Goal: Subscribe to service/newsletter

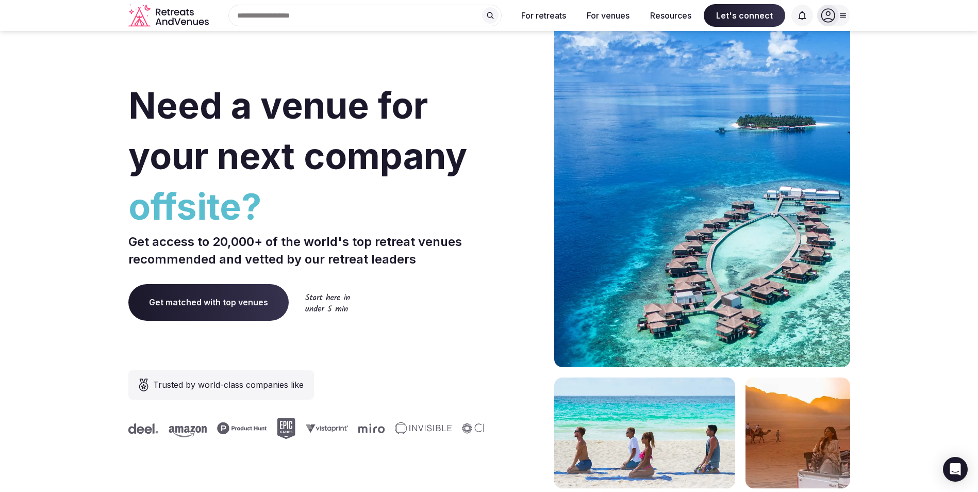
click at [841, 19] on icon at bounding box center [843, 15] width 8 height 8
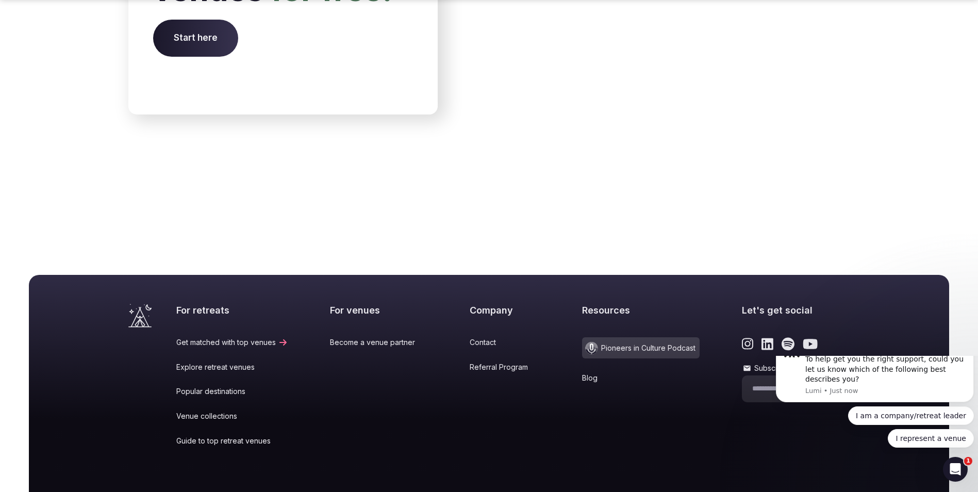
scroll to position [4255, 0]
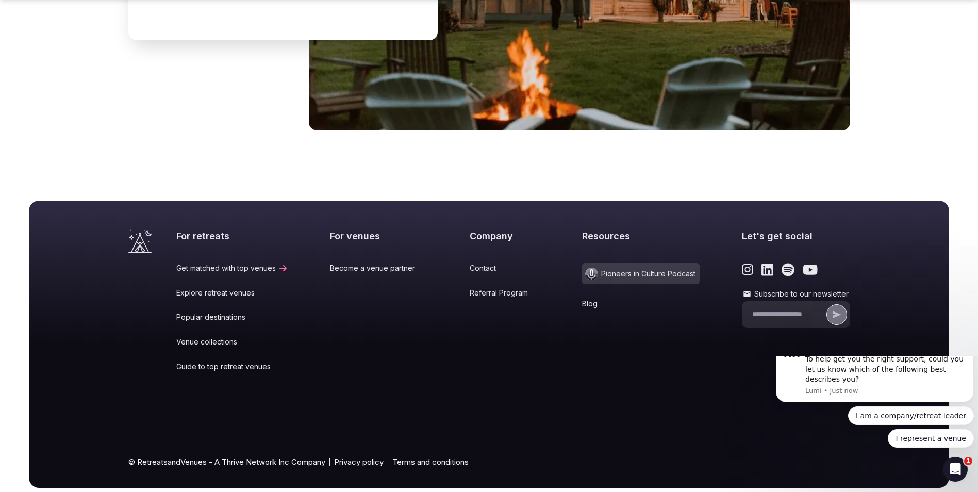
click at [755, 289] on label "Subscribe to our newsletter" at bounding box center [796, 294] width 108 height 10
click at [755, 309] on input "Subscribe to our newsletter" at bounding box center [788, 314] width 72 height 10
type input "**********"
click at [838, 304] on button "submit" at bounding box center [836, 314] width 21 height 21
click at [209, 337] on link "Venue collections" at bounding box center [232, 342] width 112 height 10
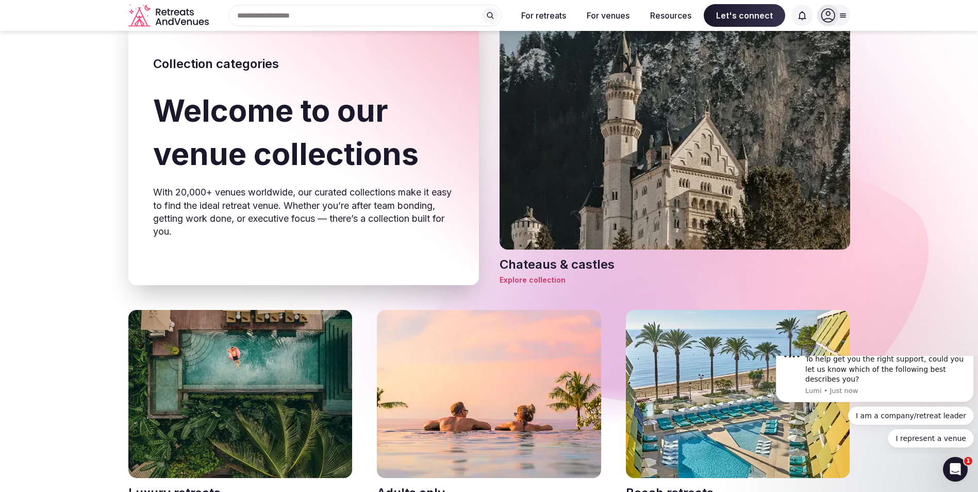
scroll to position [258, 0]
